Goal: Complete application form

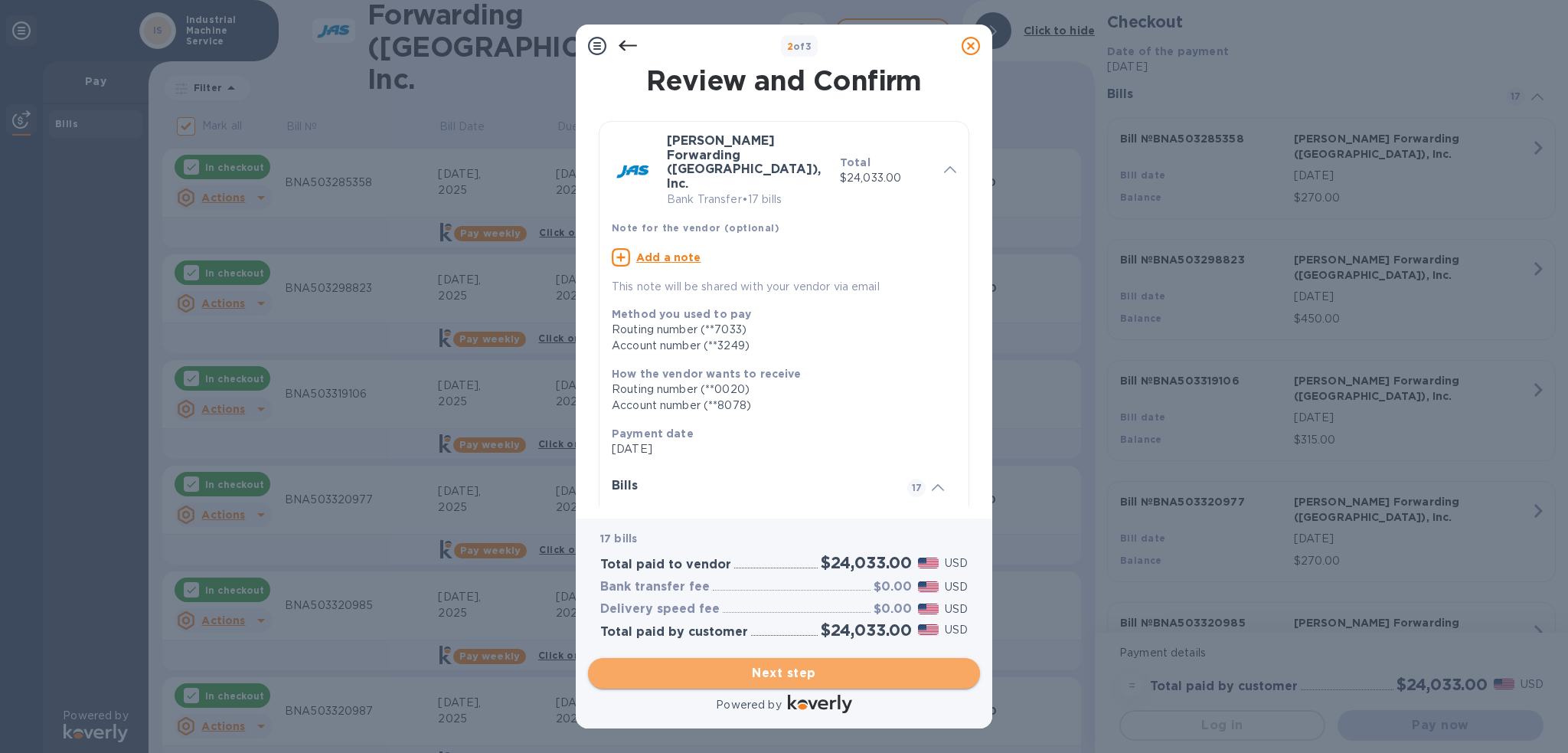
click at [814, 673] on span "Next step" at bounding box center [784, 673] width 368 height 18
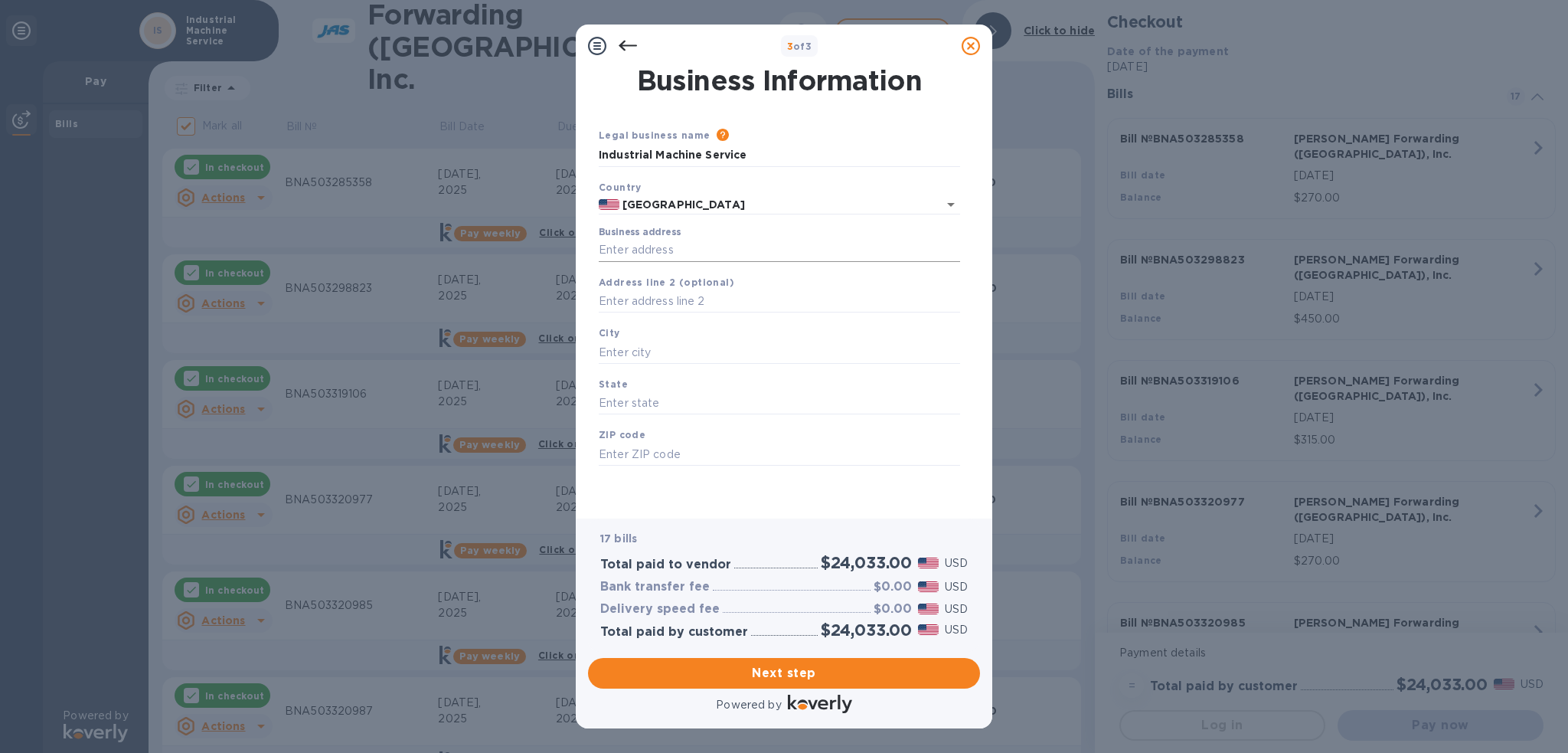
click at [825, 239] on input "Business address" at bounding box center [779, 251] width 361 height 23
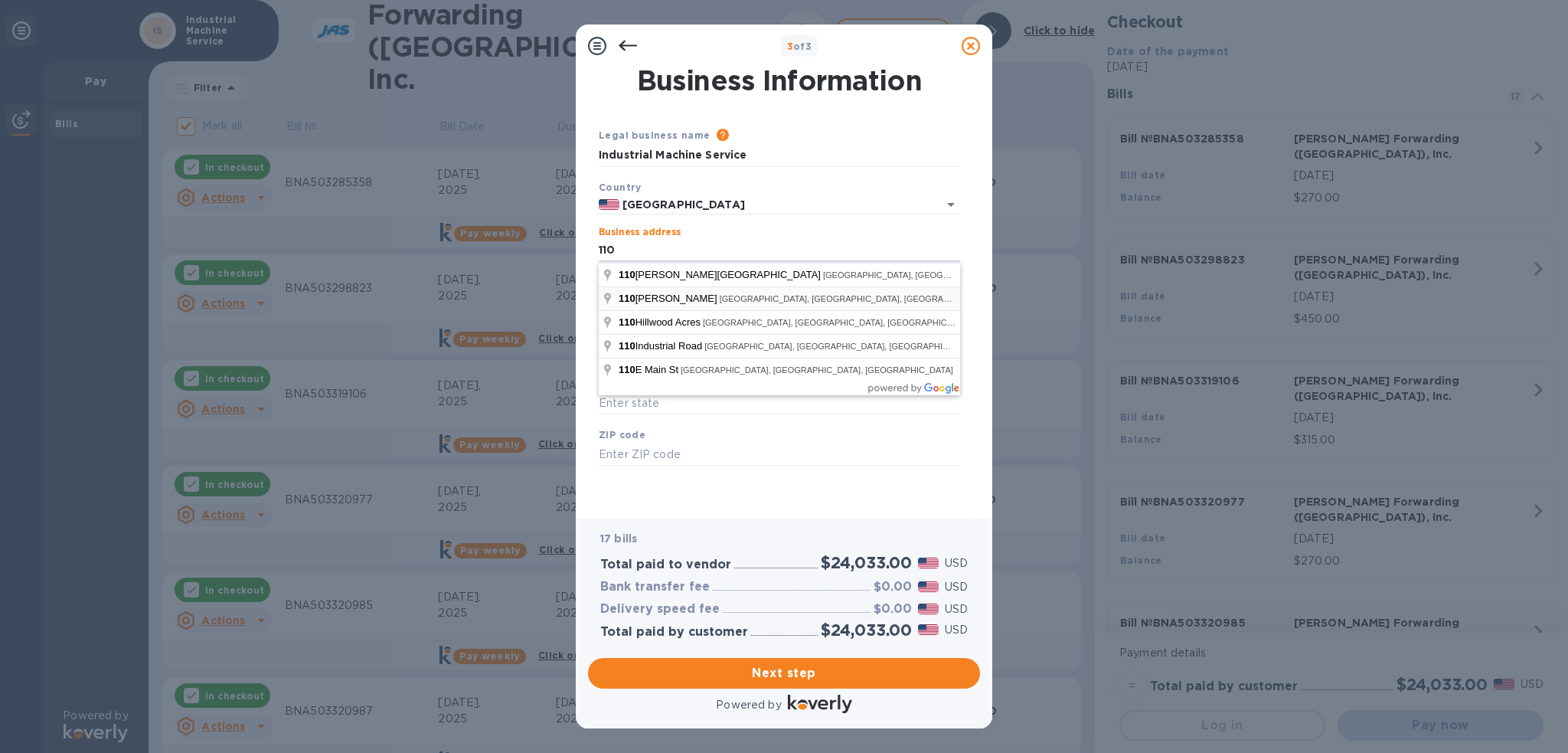
type input "[STREET_ADDRESS]"
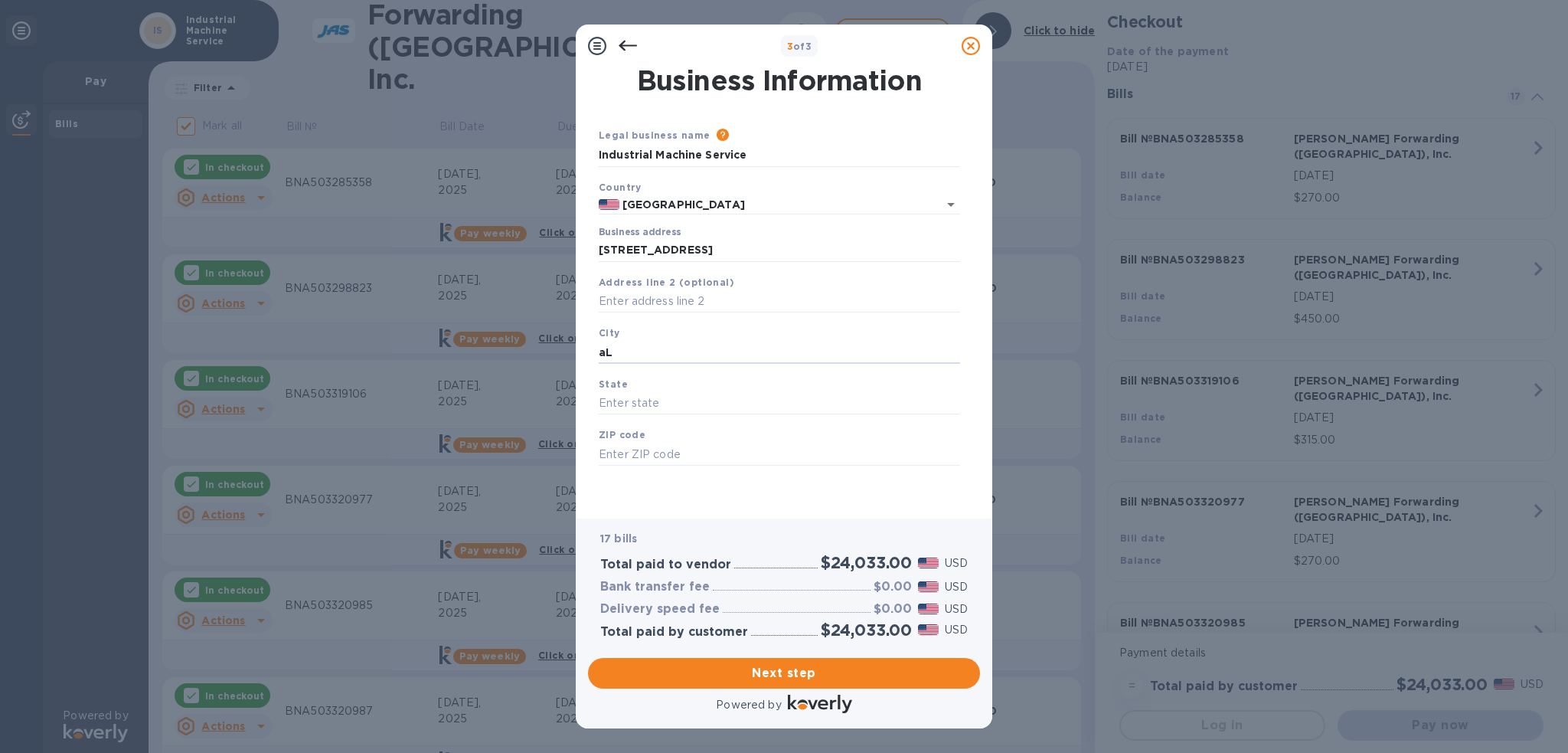
type input "a"
type input "[GEOGRAPHIC_DATA]"
type input "TN"
type input "37012"
click at [864, 665] on span "Next step" at bounding box center [784, 673] width 368 height 18
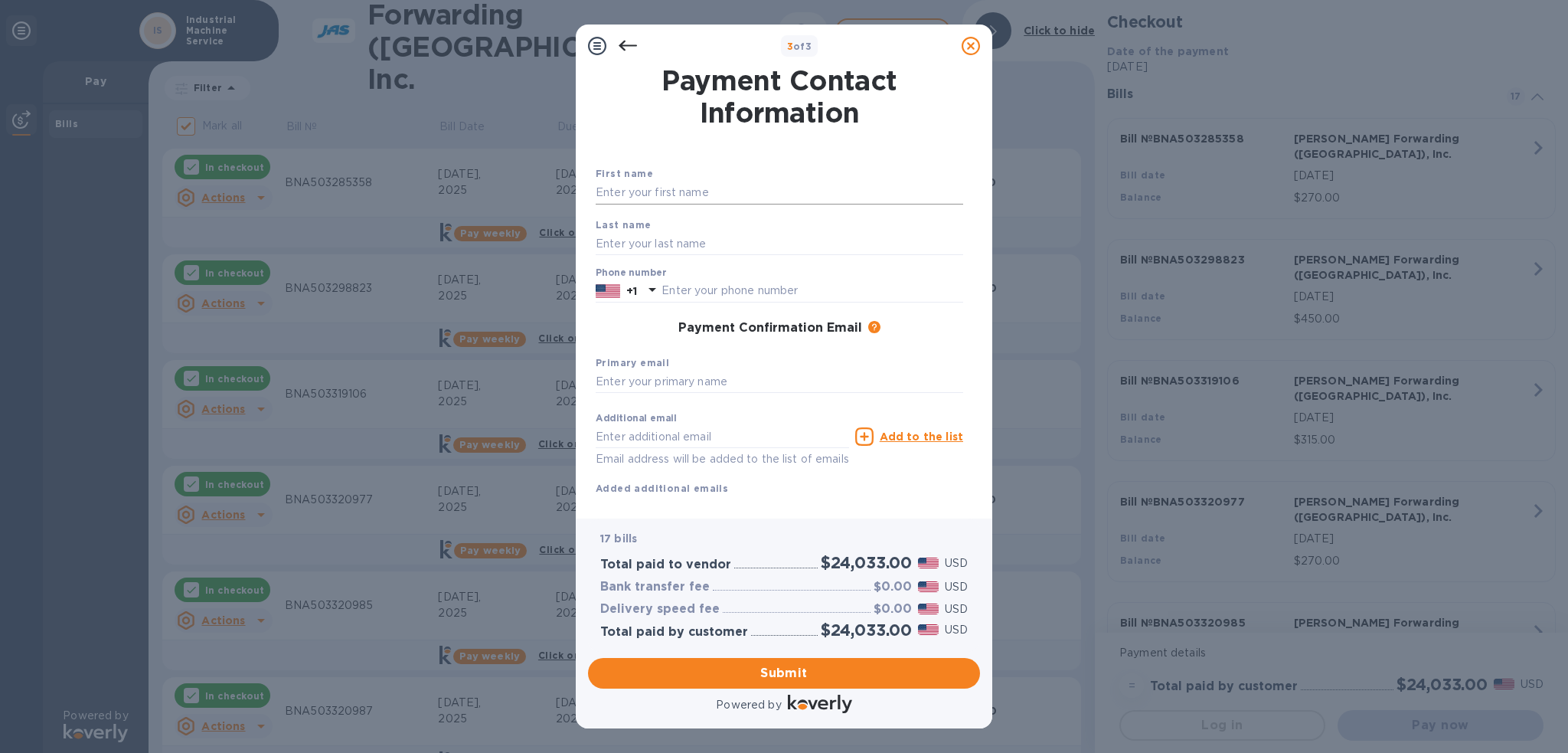
click at [704, 198] on input "text" at bounding box center [779, 193] width 368 height 23
type input "[PERSON_NAME]"
type input "6155292145"
type input "[EMAIL_ADDRESS][DOMAIN_NAME]"
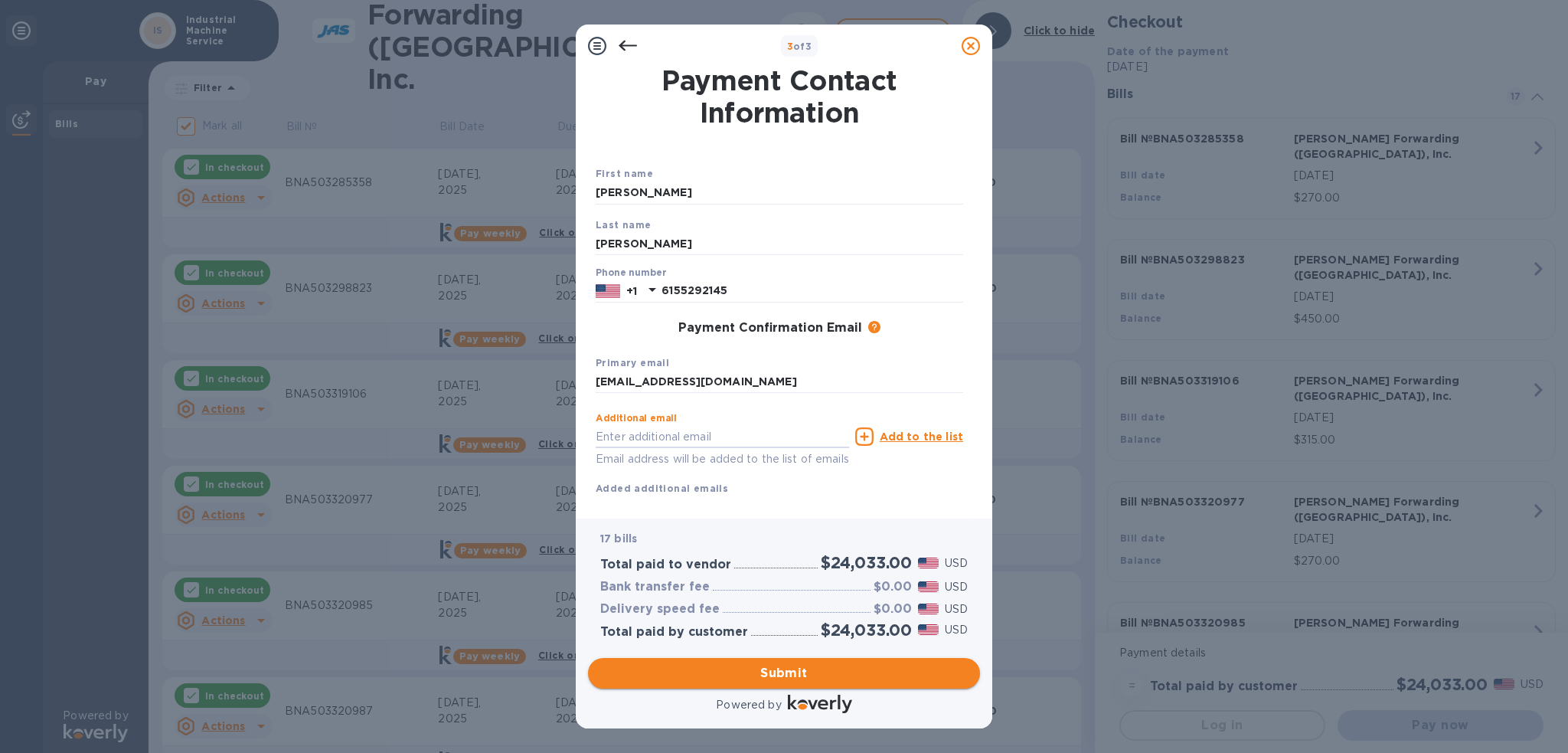
click at [725, 664] on span "Submit" at bounding box center [784, 673] width 368 height 18
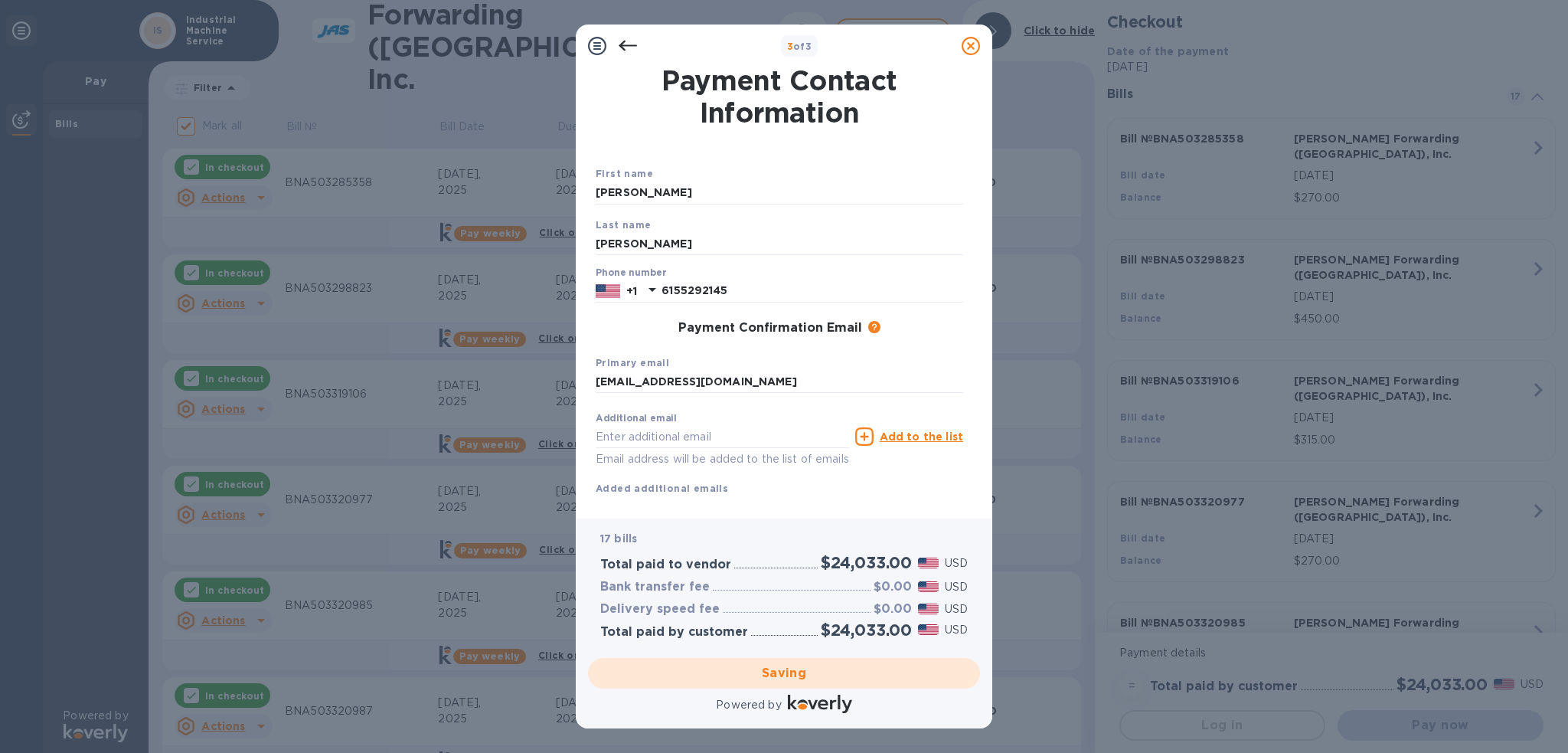
checkbox input "false"
